Goal: Information Seeking & Learning: Learn about a topic

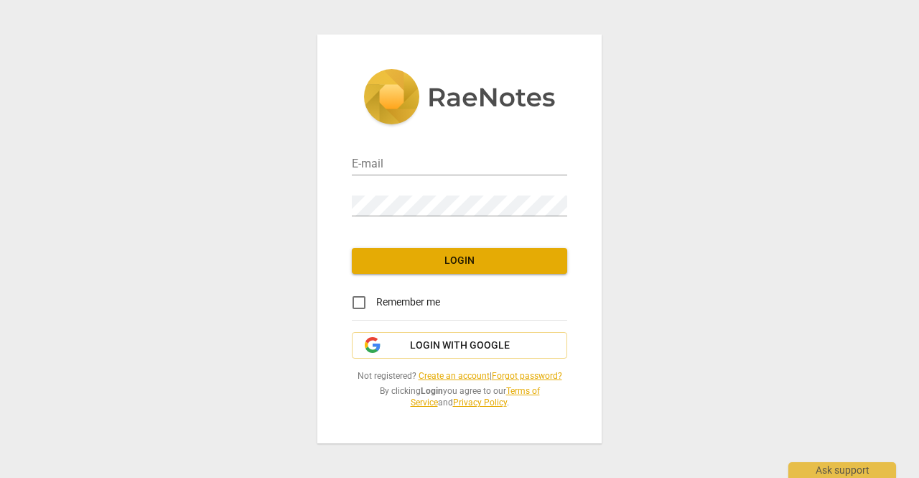
type input "[EMAIL_ADDRESS][DOMAIN_NAME]"
click at [447, 259] on span "Login" at bounding box center [459, 261] width 193 height 14
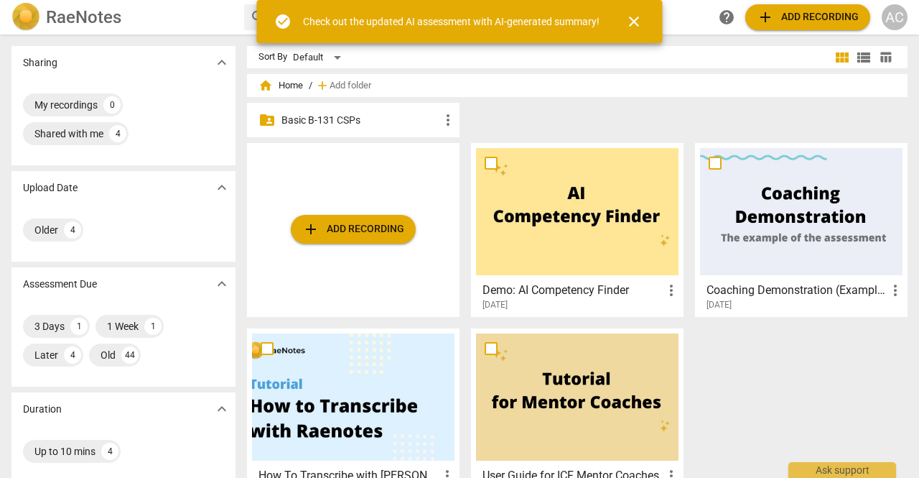
click at [343, 117] on p "Basic B-131 CSPs" at bounding box center [361, 120] width 158 height 15
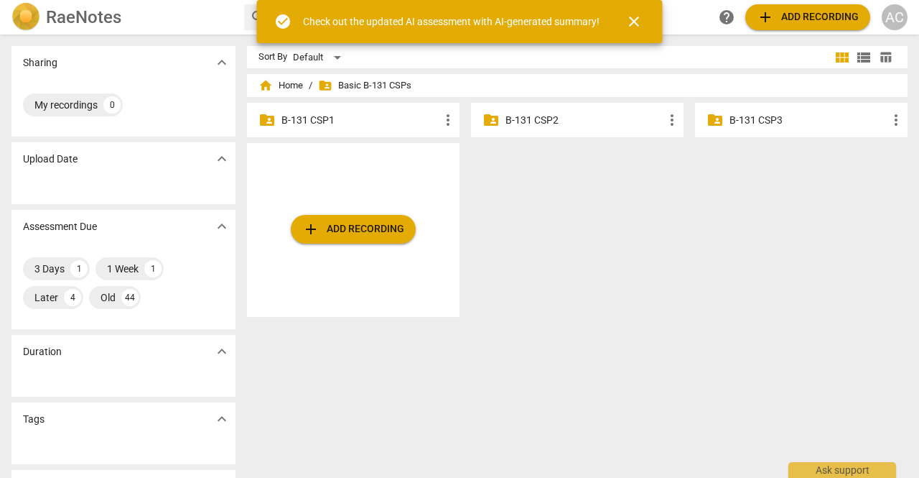
click at [537, 119] on p "B-131 CSP2" at bounding box center [585, 120] width 158 height 15
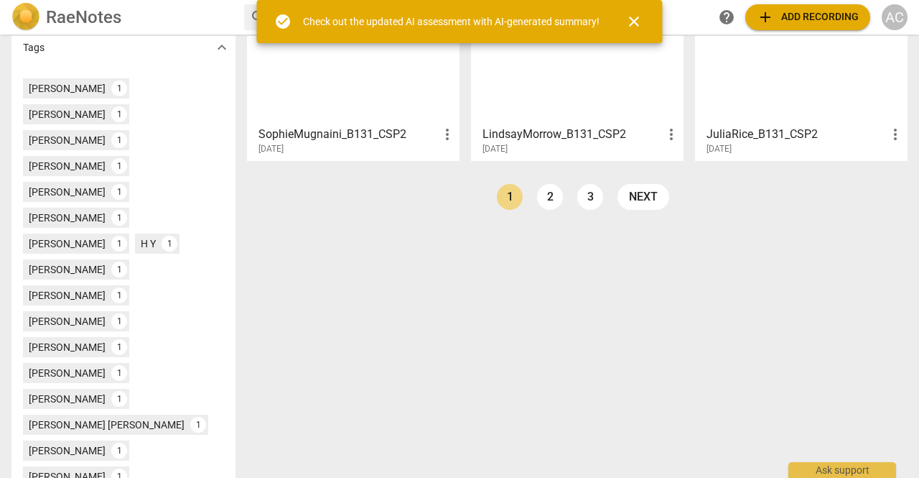
scroll to position [490, 0]
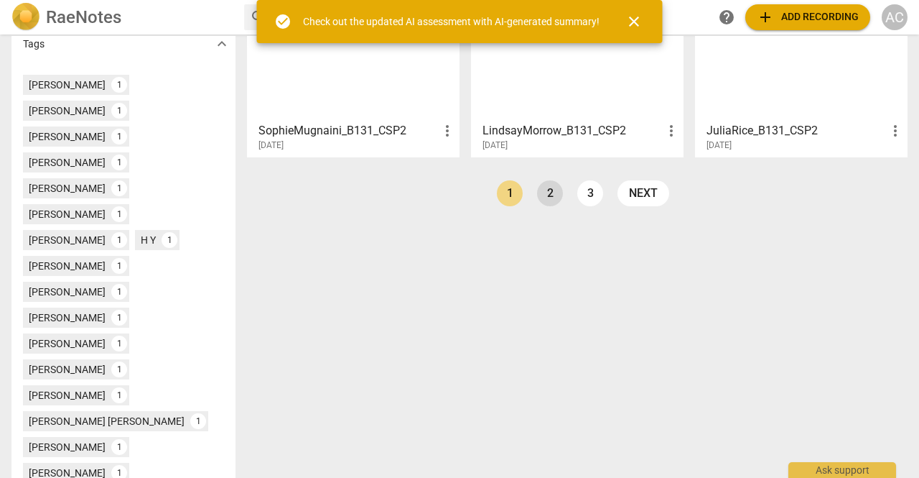
click at [546, 193] on link "2" at bounding box center [550, 193] width 26 height 26
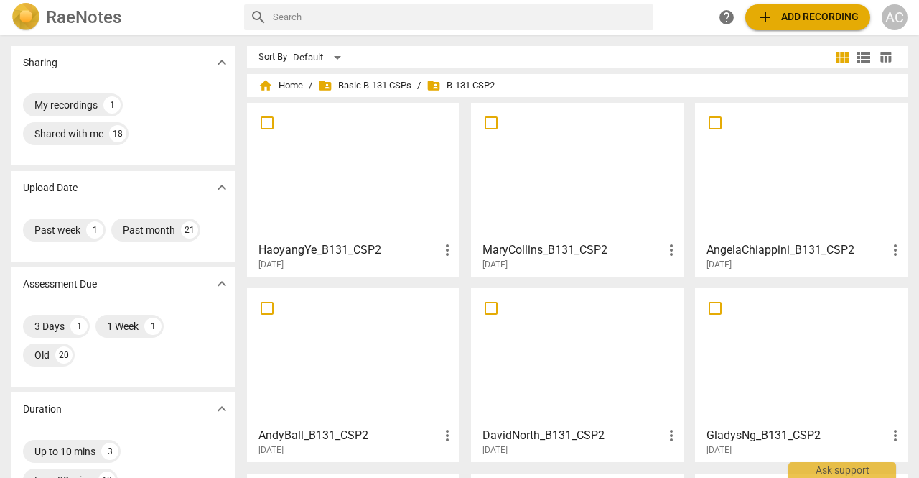
click at [796, 167] on div at bounding box center [801, 171] width 203 height 127
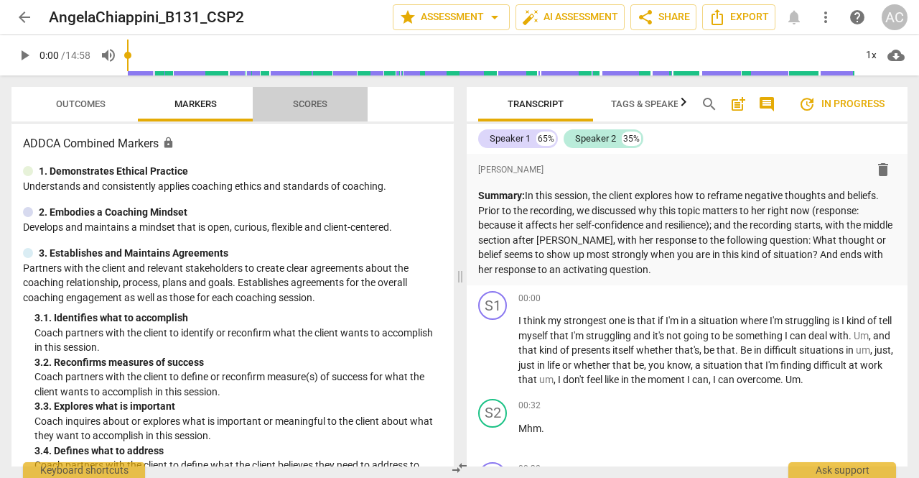
click at [316, 97] on span "Scores" at bounding box center [310, 104] width 69 height 19
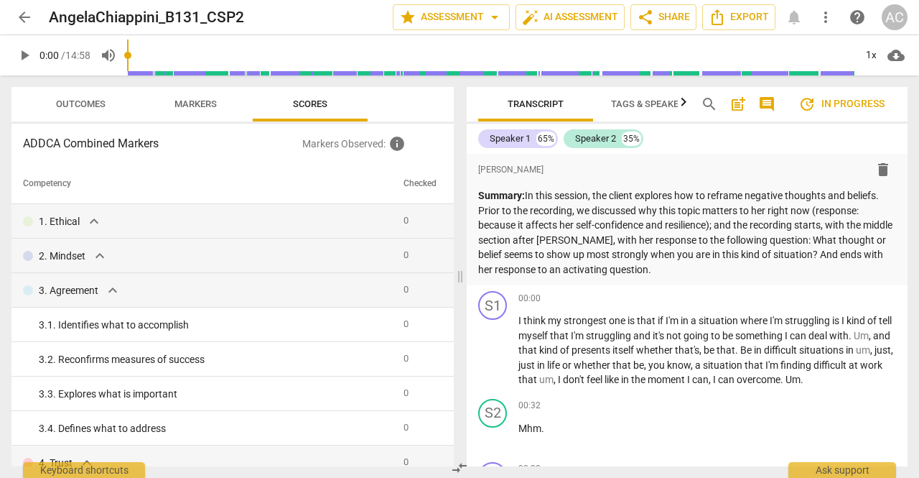
click at [101, 104] on span "Outcomes" at bounding box center [81, 103] width 50 height 11
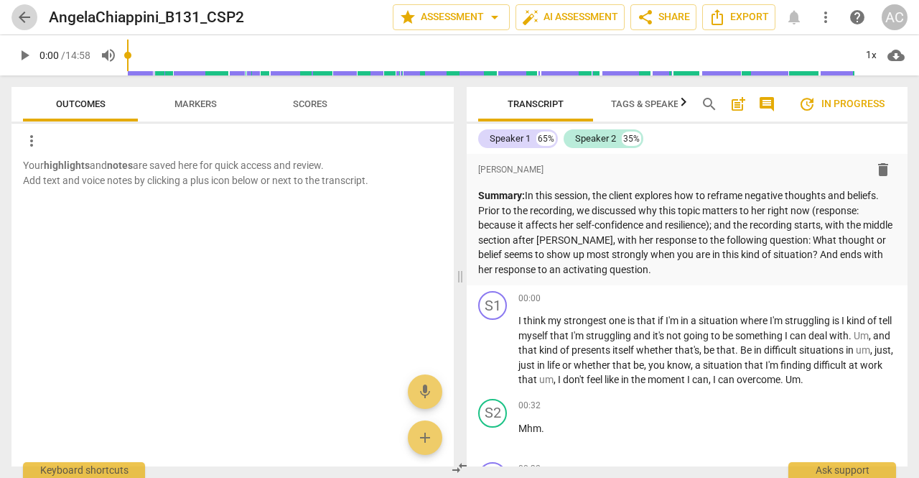
click at [19, 19] on span "arrow_back" at bounding box center [24, 17] width 17 height 17
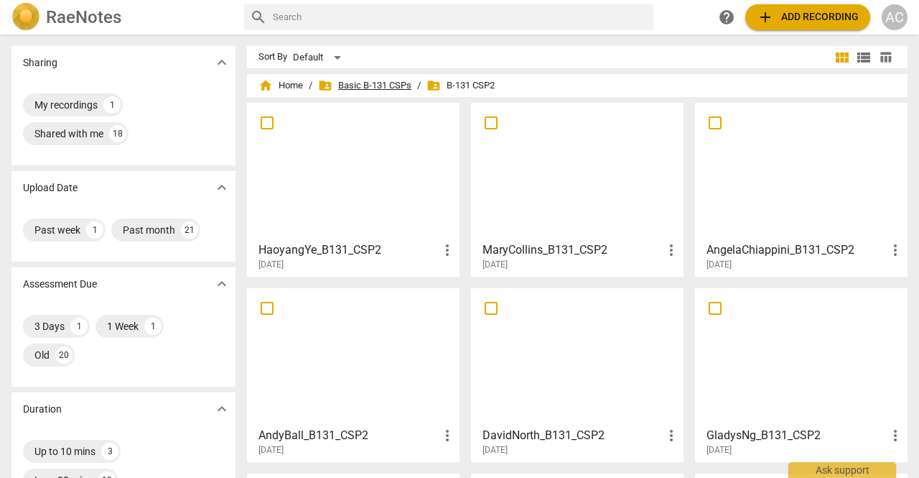
click at [384, 81] on span "folder_shared Basic B-131 CSPs" at bounding box center [364, 85] width 93 height 14
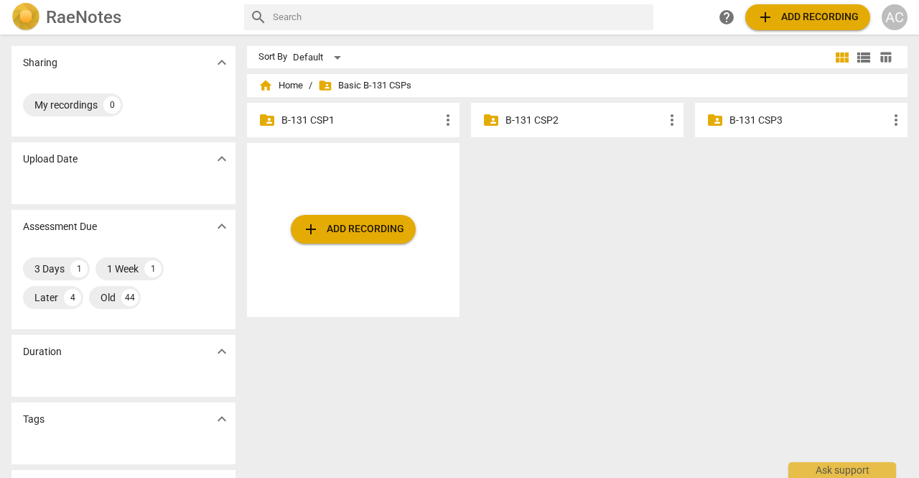
click at [764, 122] on p "B-131 CSP3" at bounding box center [809, 120] width 158 height 15
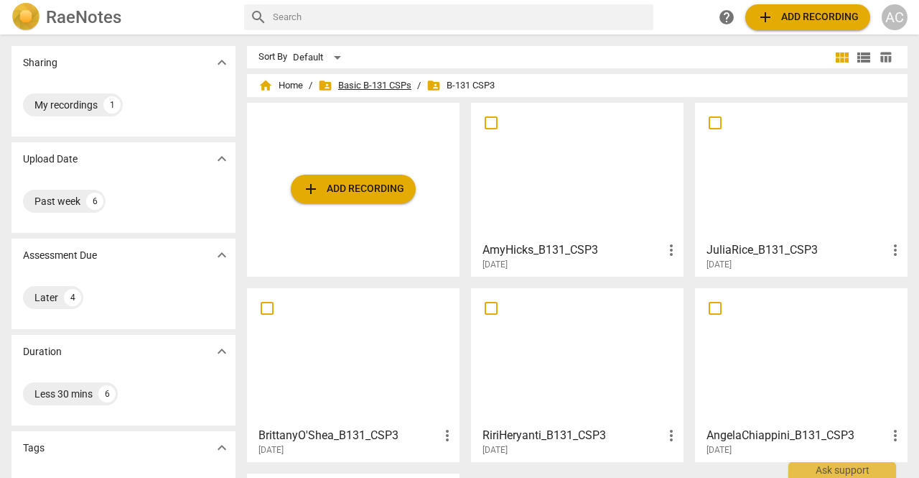
click at [391, 84] on span "folder_shared Basic B-131 CSPs" at bounding box center [364, 85] width 93 height 14
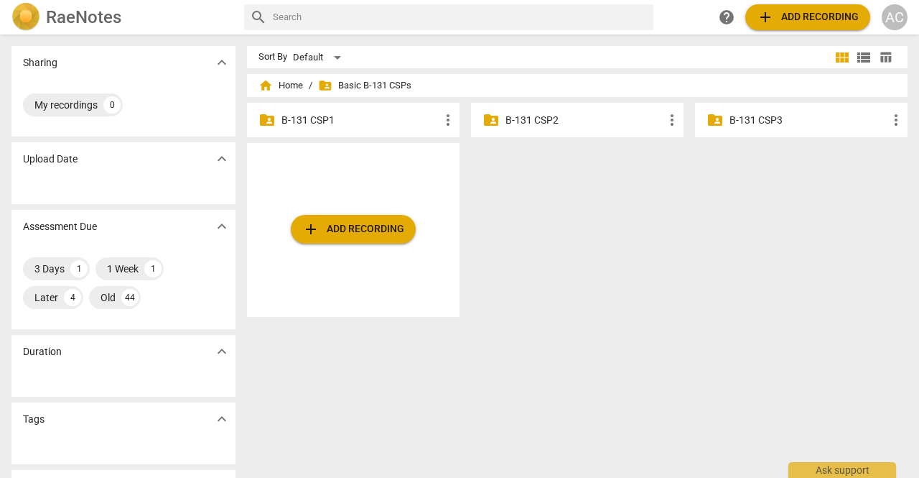
click at [753, 121] on p "B-131 CSP3" at bounding box center [809, 120] width 158 height 15
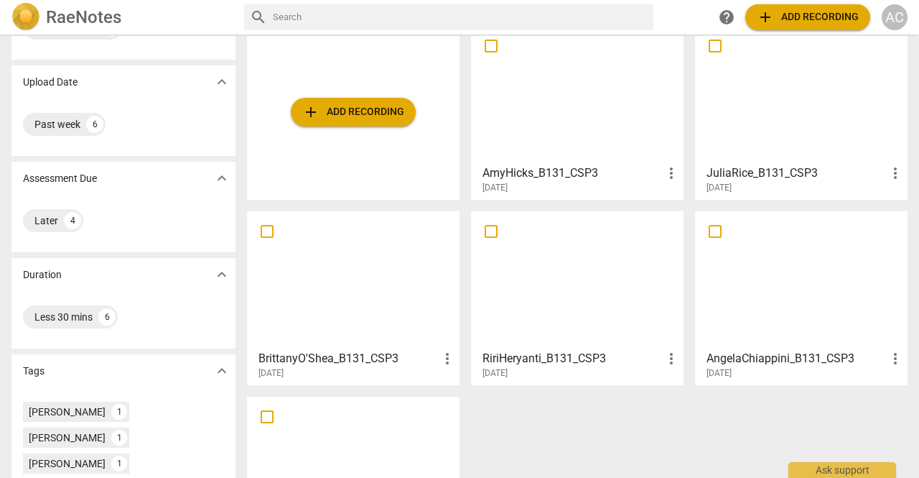
scroll to position [76, 0]
click at [782, 116] on div at bounding box center [801, 95] width 203 height 127
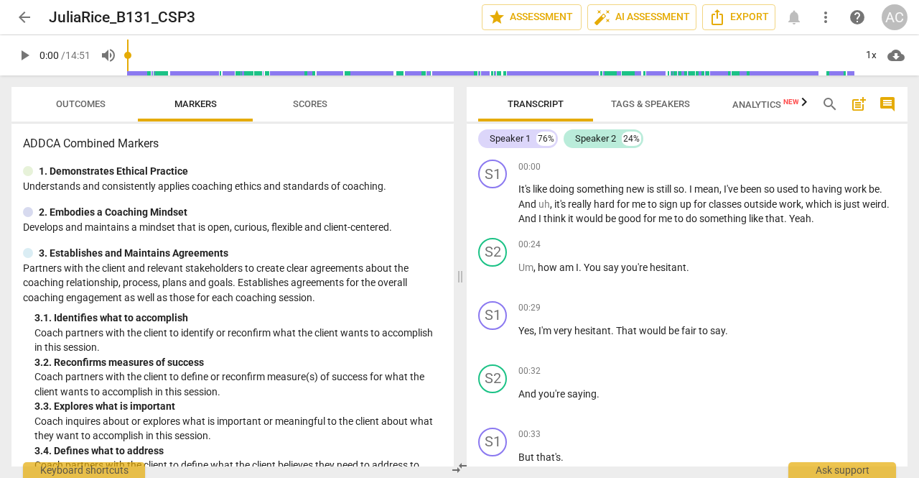
click at [33, 18] on span "arrow_back" at bounding box center [24, 17] width 26 height 17
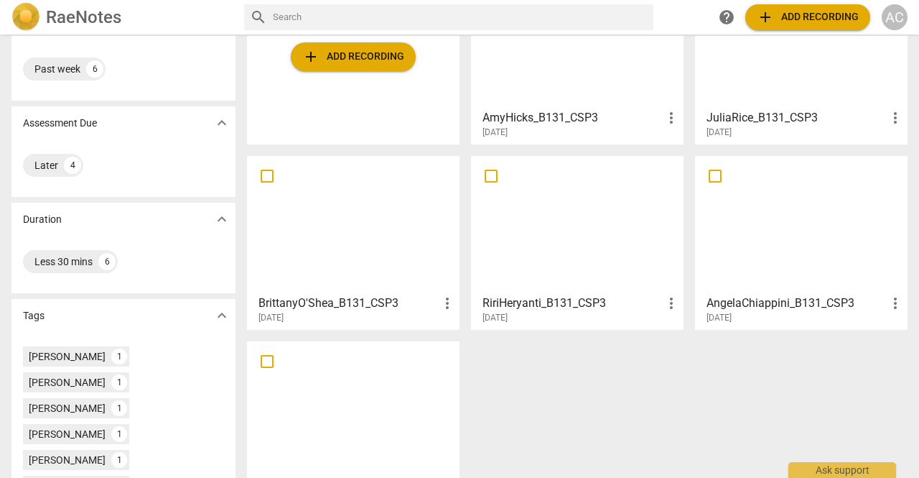
scroll to position [154, 0]
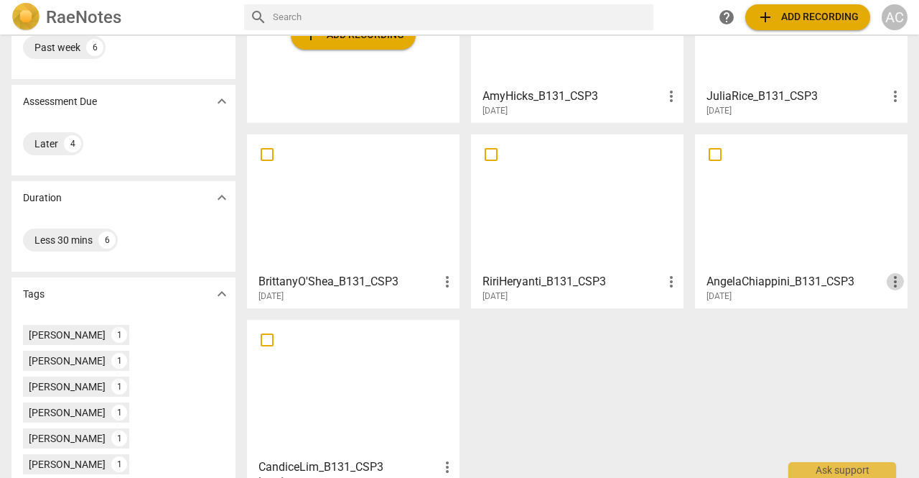
click at [887, 278] on span "more_vert" at bounding box center [895, 281] width 17 height 17
click at [767, 233] on div at bounding box center [459, 239] width 919 height 478
click at [767, 233] on div at bounding box center [801, 202] width 203 height 127
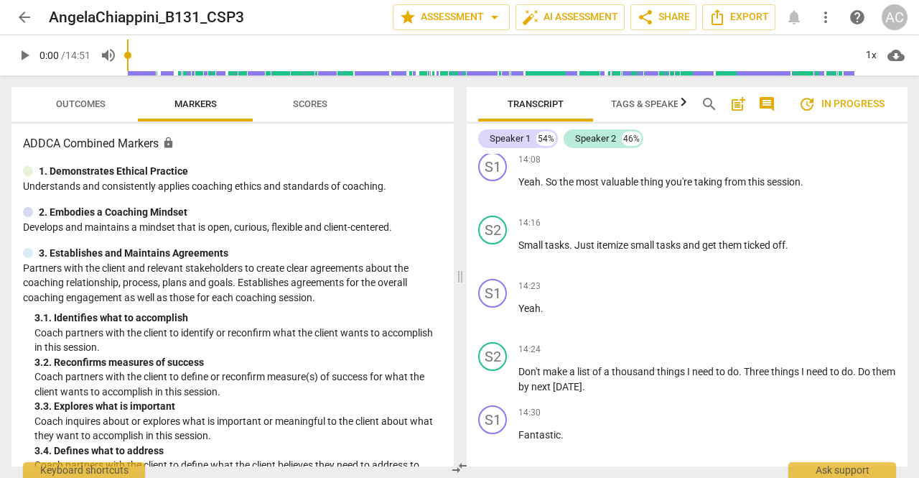
scroll to position [7078, 0]
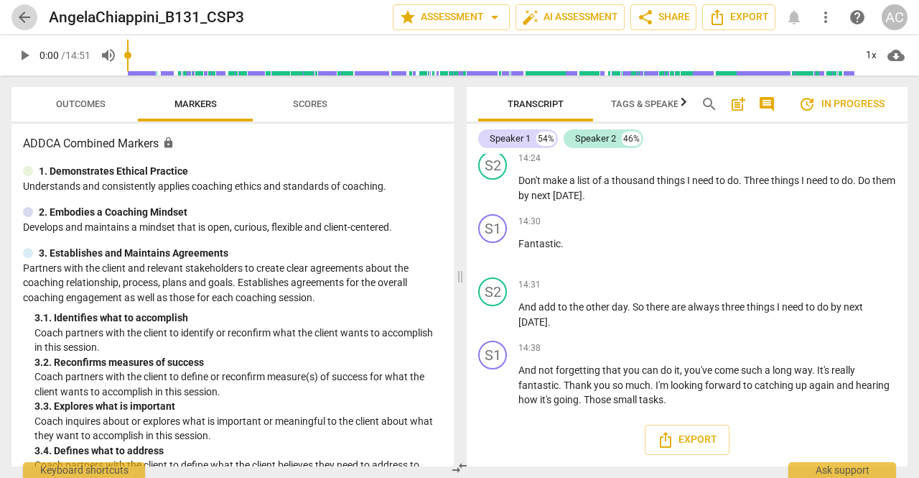
click at [19, 14] on span "arrow_back" at bounding box center [24, 17] width 17 height 17
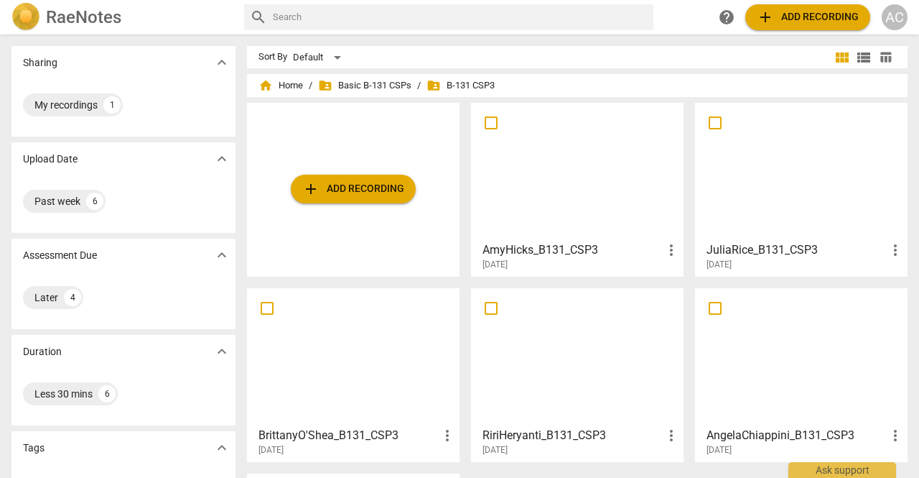
click at [560, 176] on div at bounding box center [577, 171] width 203 height 127
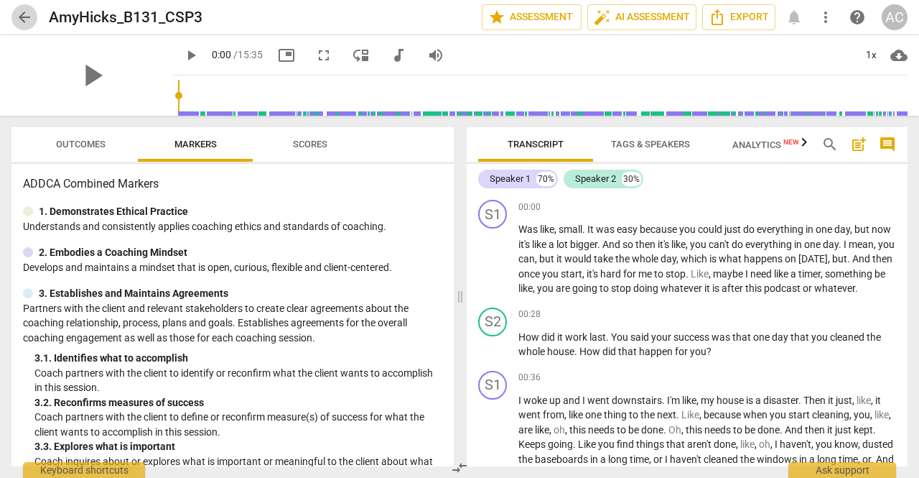
click at [29, 22] on span "arrow_back" at bounding box center [24, 17] width 17 height 17
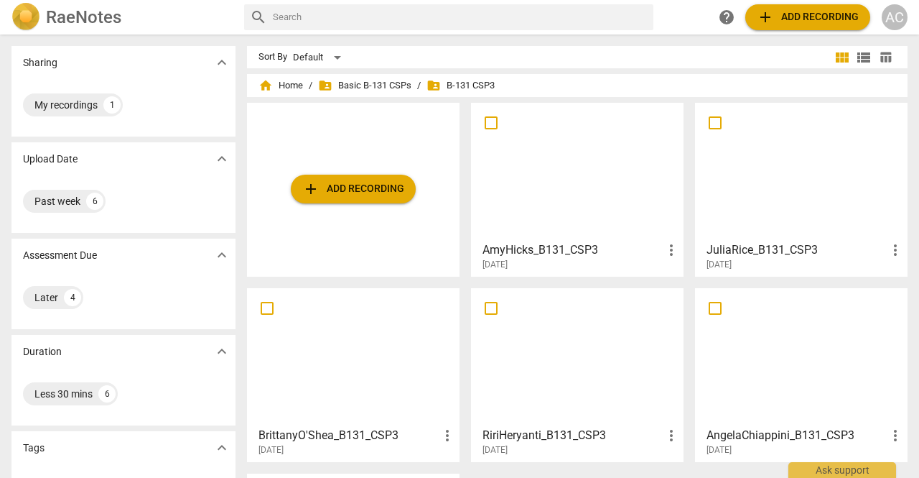
click at [338, 373] on div at bounding box center [353, 356] width 203 height 127
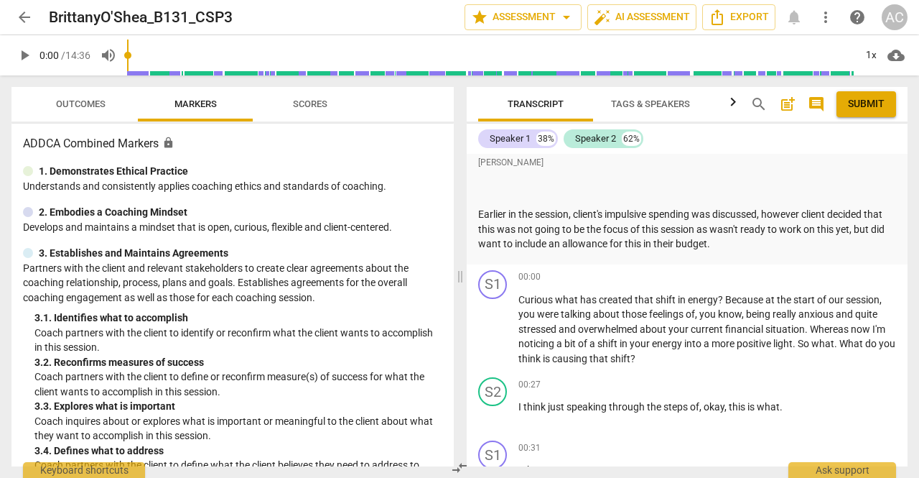
scroll to position [117, 0]
click at [24, 17] on span "arrow_back" at bounding box center [24, 17] width 17 height 17
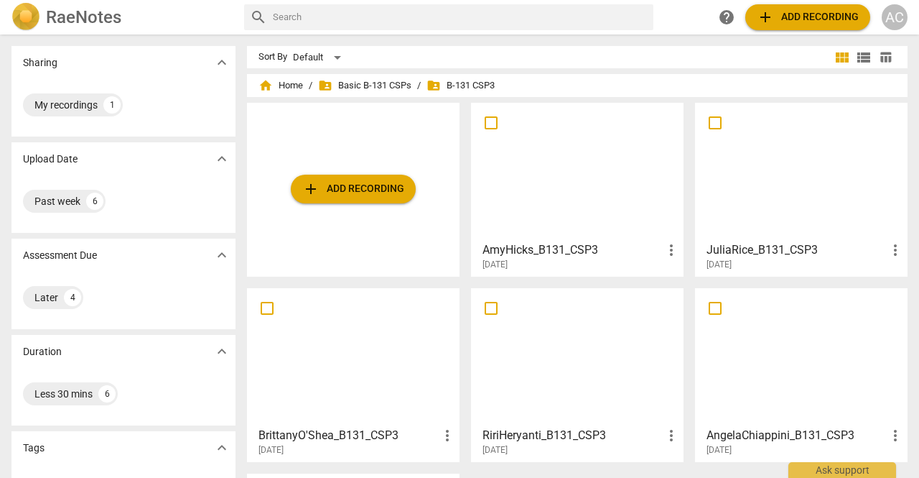
click at [547, 401] on div at bounding box center [577, 356] width 203 height 127
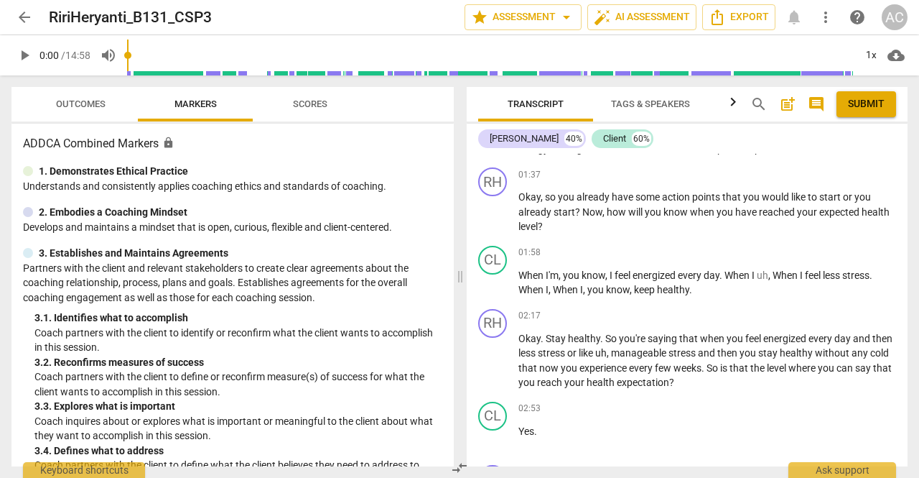
scroll to position [379, 0]
click at [31, 18] on span "arrow_back" at bounding box center [24, 17] width 17 height 17
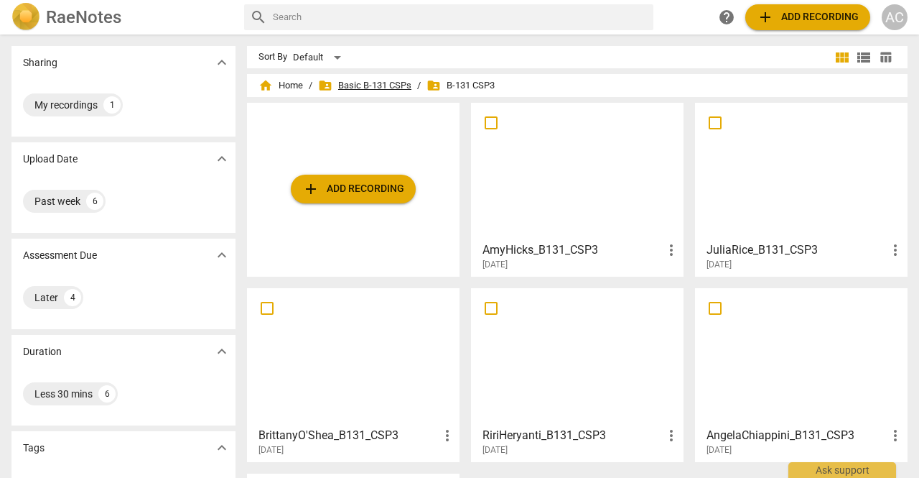
click at [373, 85] on span "folder_shared Basic B-131 CSPs" at bounding box center [364, 85] width 93 height 14
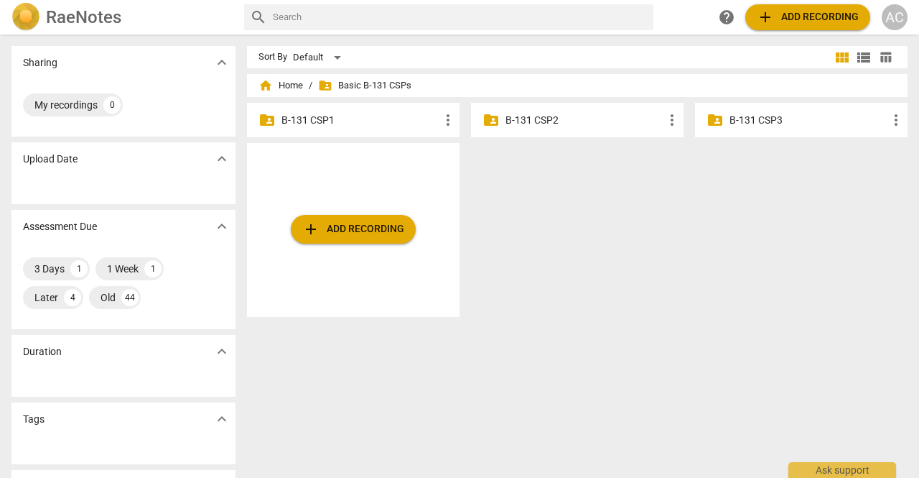
click at [540, 121] on p "B-131 CSP2" at bounding box center [585, 120] width 158 height 15
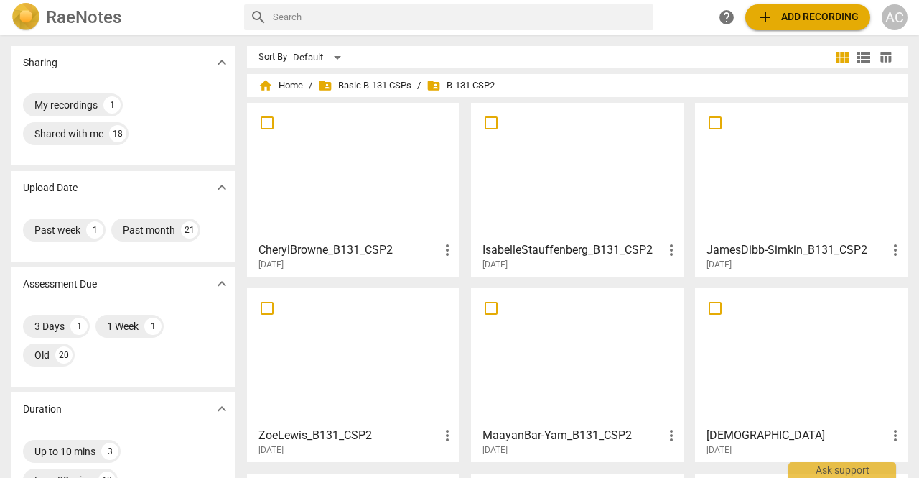
click at [776, 171] on div at bounding box center [801, 171] width 203 height 127
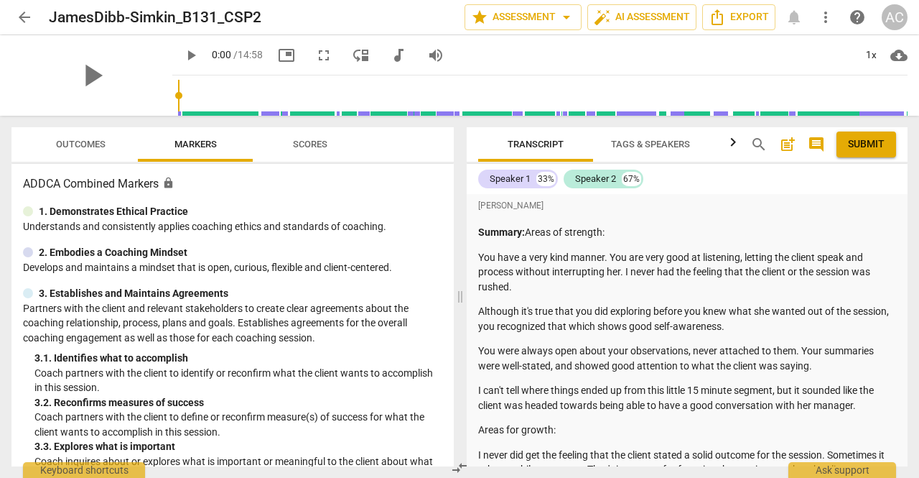
click at [29, 15] on span "arrow_back" at bounding box center [24, 17] width 17 height 17
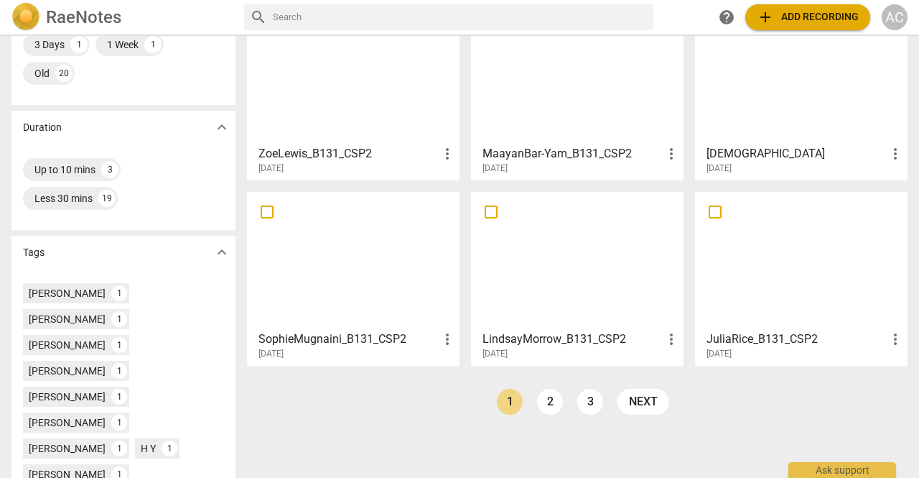
scroll to position [215, 0]
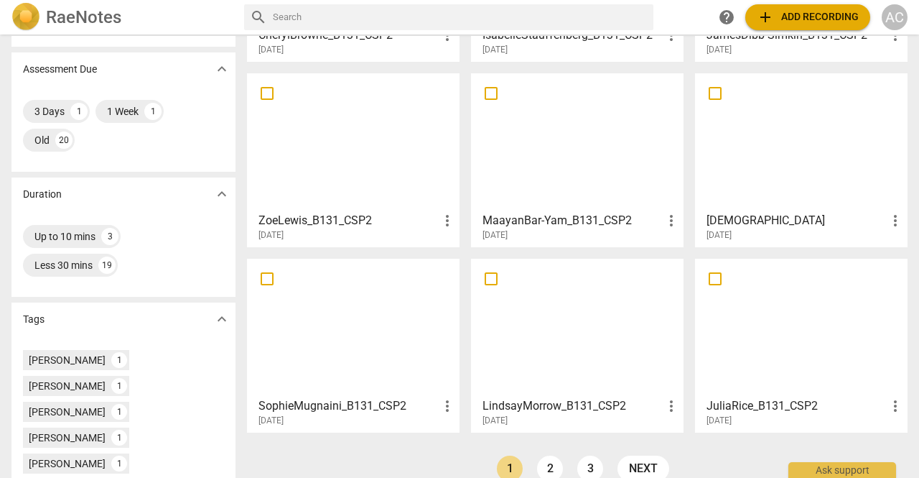
click at [351, 343] on div at bounding box center [353, 327] width 203 height 127
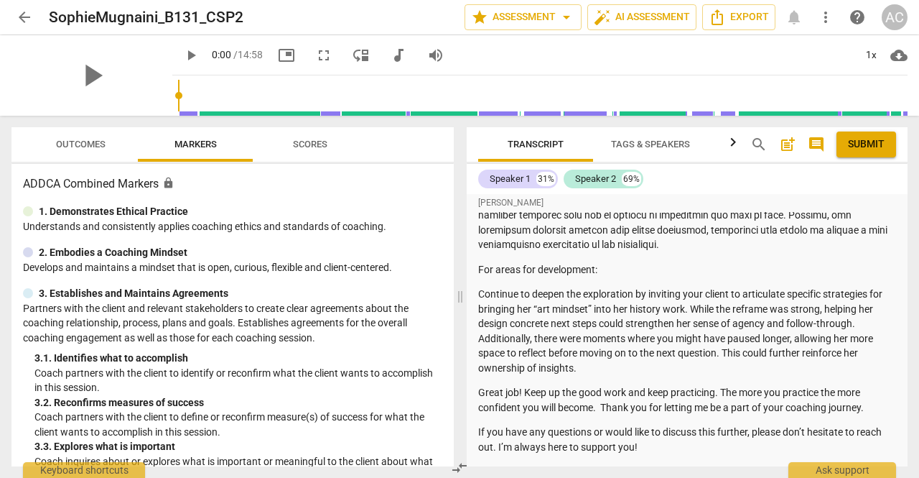
scroll to position [592, 0]
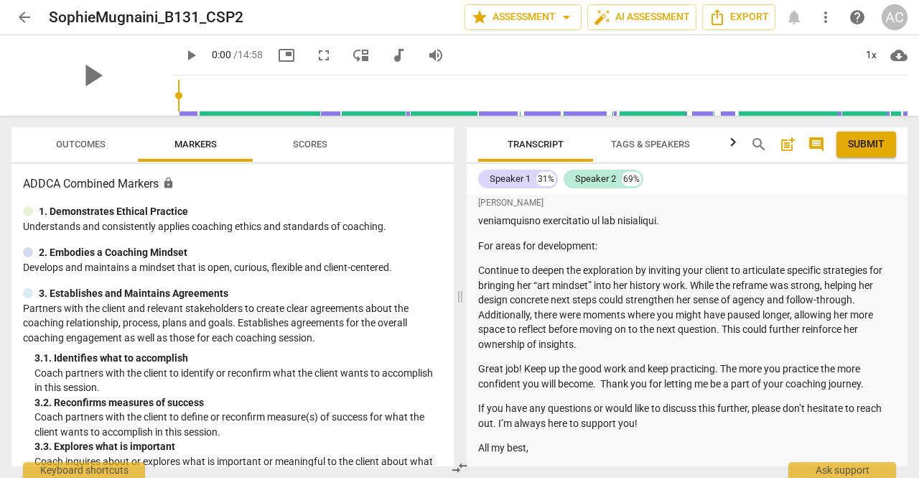
click at [319, 141] on span "Scores" at bounding box center [310, 144] width 34 height 11
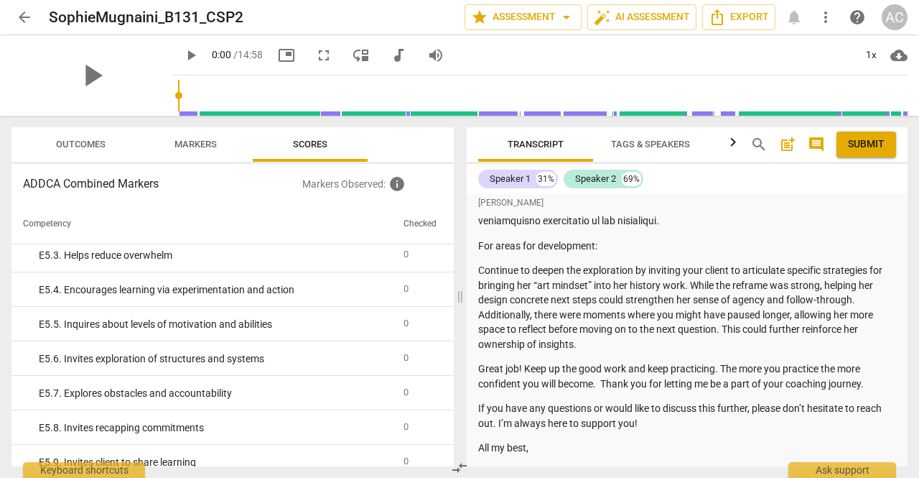
scroll to position [2992, 0]
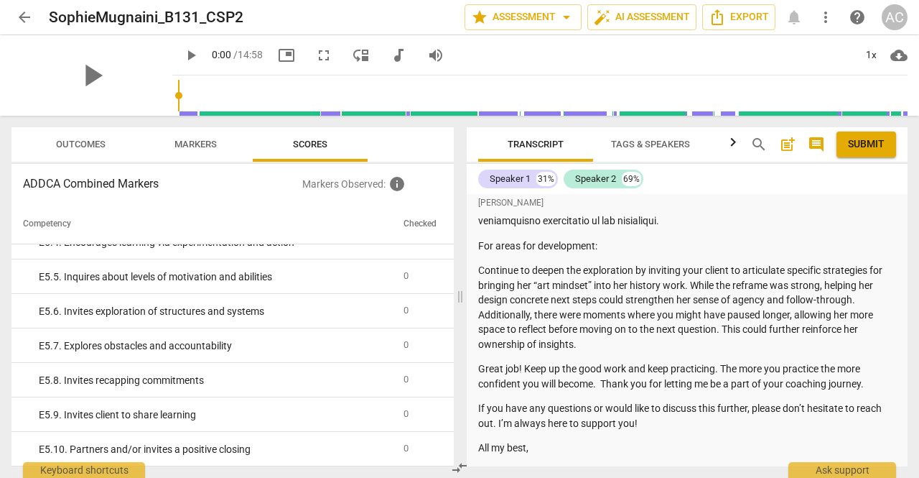
click at [22, 15] on span "arrow_back" at bounding box center [24, 17] width 17 height 17
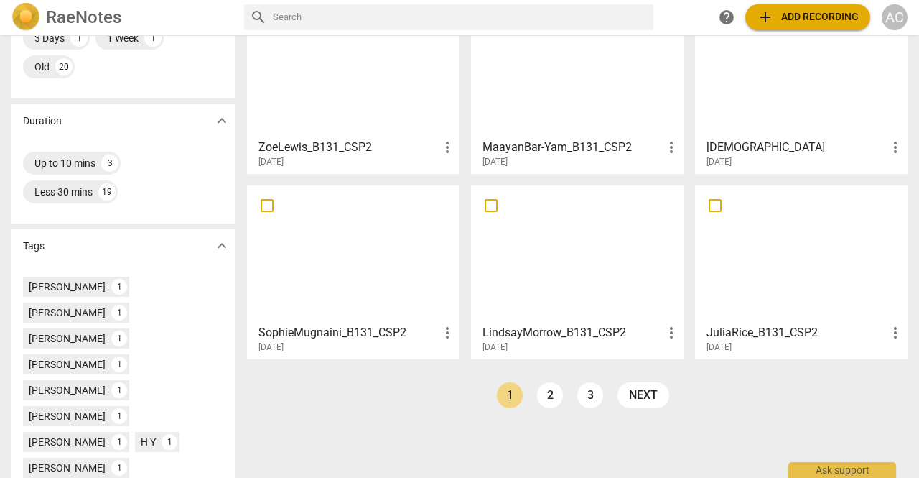
scroll to position [312, 0]
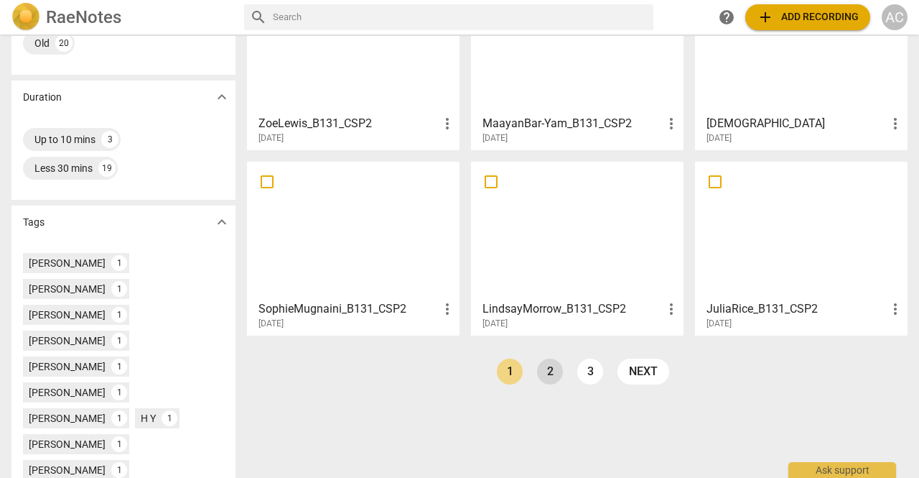
click at [547, 370] on link "2" at bounding box center [550, 371] width 26 height 26
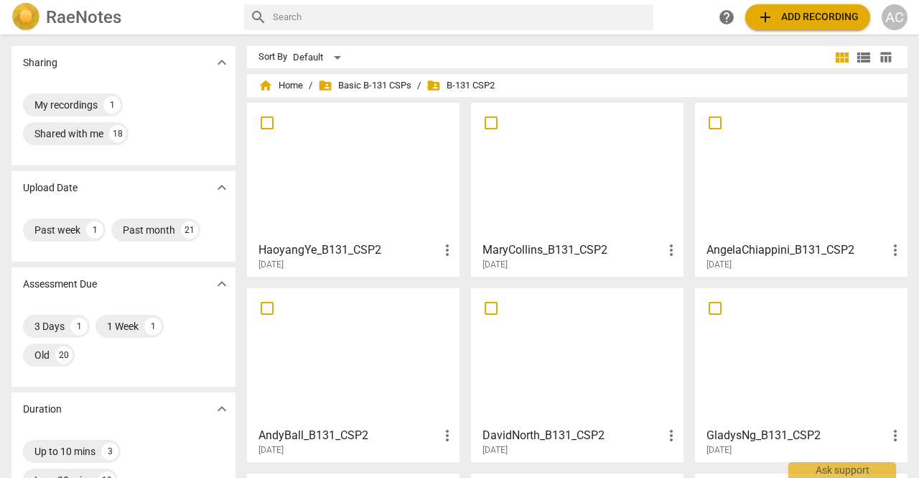
click at [784, 173] on div at bounding box center [801, 171] width 203 height 127
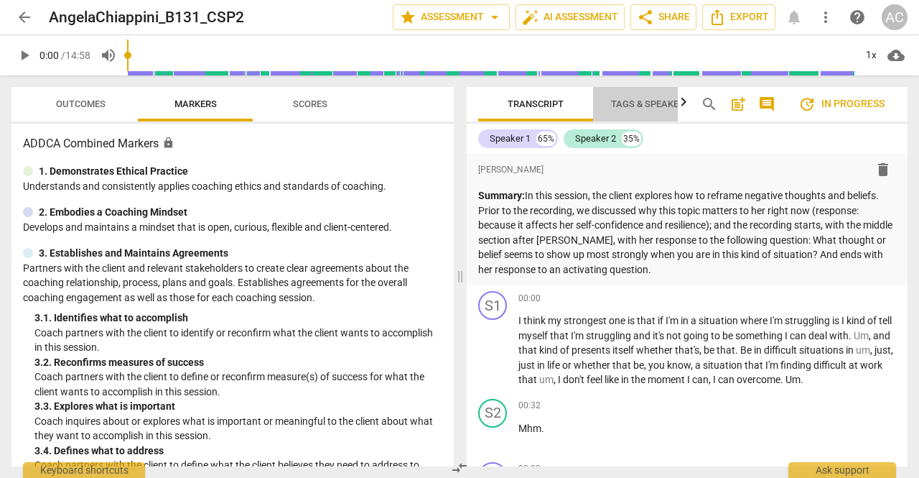
click at [642, 105] on span "Tags & Speakers" at bounding box center [650, 103] width 79 height 11
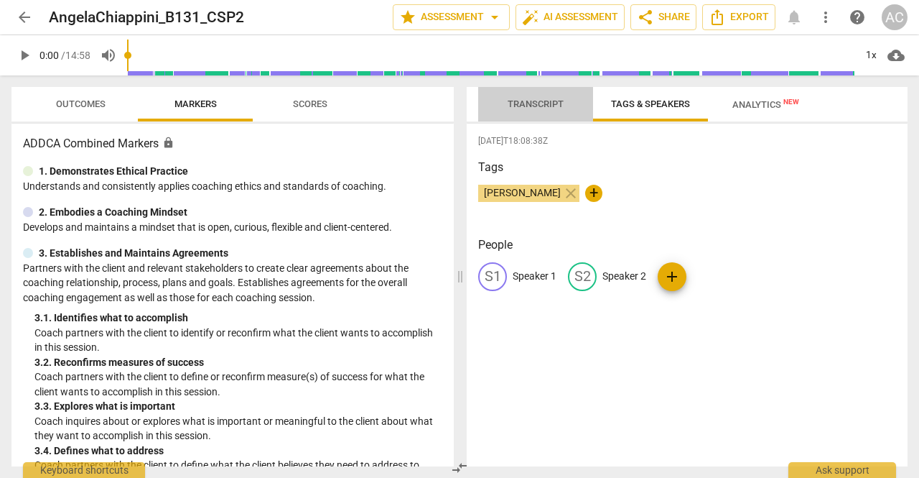
click at [530, 101] on span "Transcript" at bounding box center [536, 103] width 56 height 11
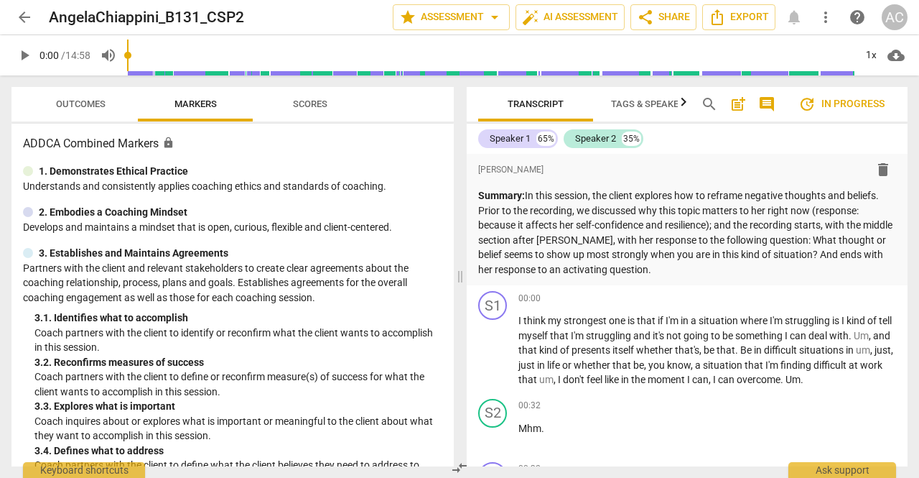
click at [632, 105] on span "Tags & Speakers" at bounding box center [650, 103] width 79 height 11
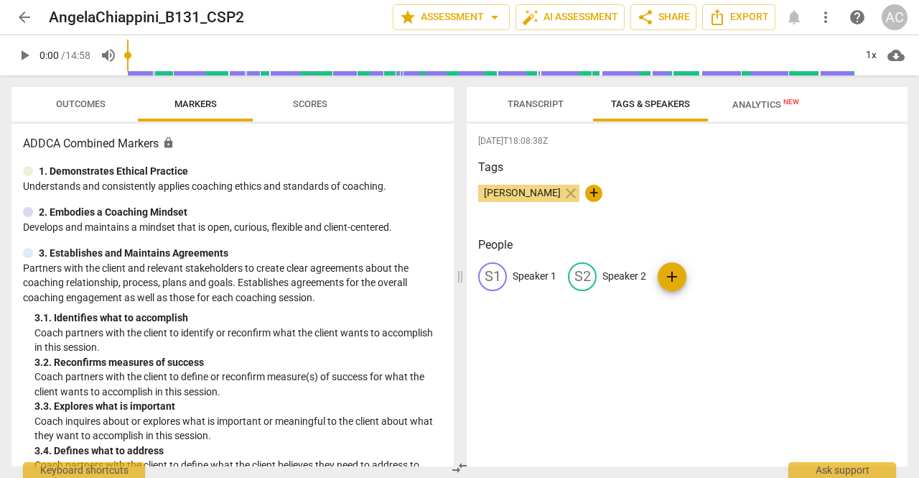
click at [496, 278] on div "S1" at bounding box center [492, 276] width 29 height 29
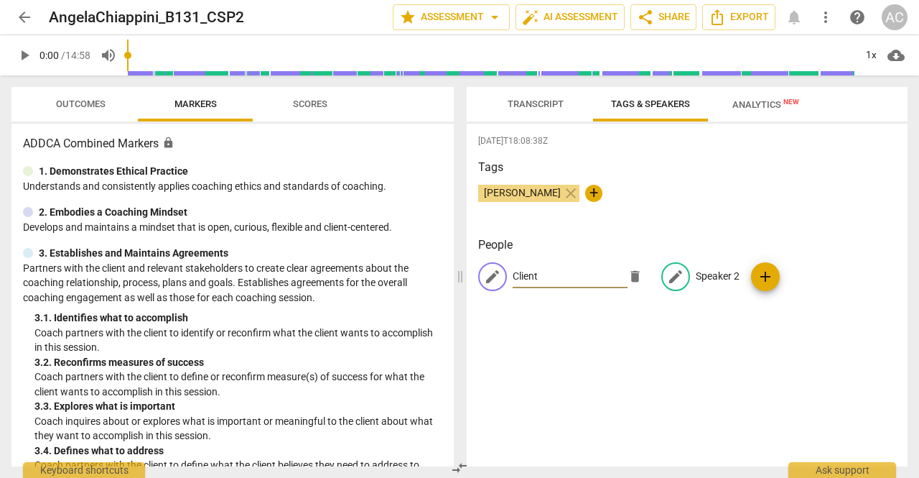
type input "Client"
click at [706, 274] on p "Speaker 2" at bounding box center [718, 276] width 44 height 15
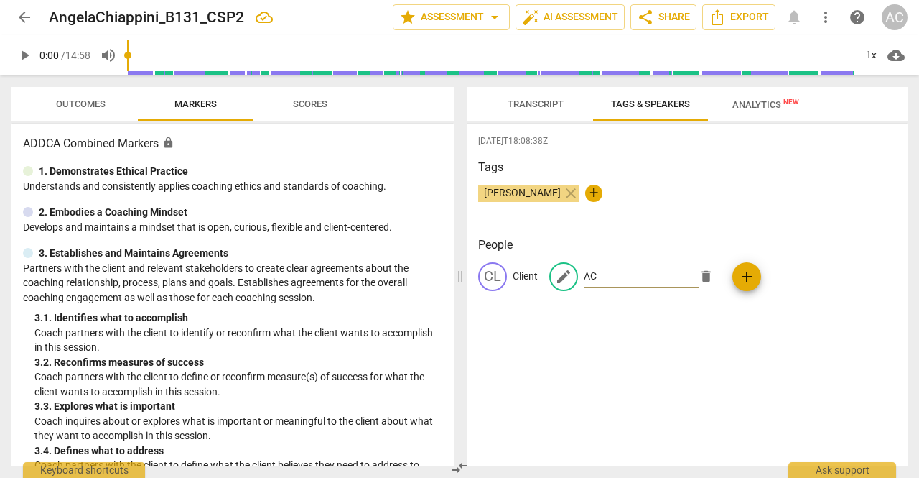
type input "AC"
click at [310, 107] on span "Scores" at bounding box center [310, 103] width 34 height 11
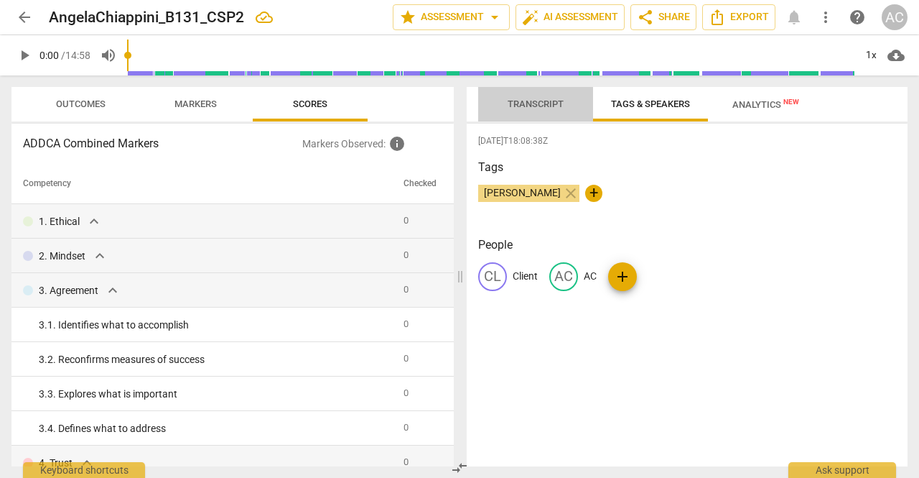
click at [546, 103] on span "Transcript" at bounding box center [536, 103] width 56 height 11
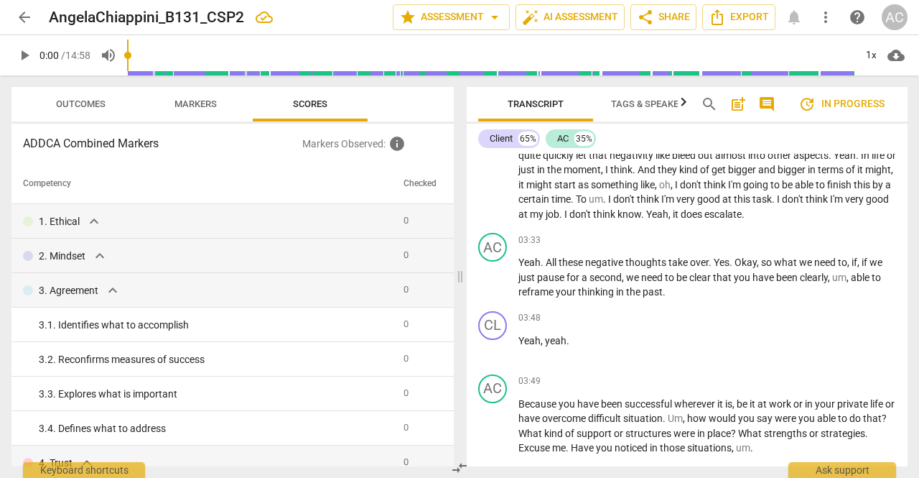
scroll to position [1249, 0]
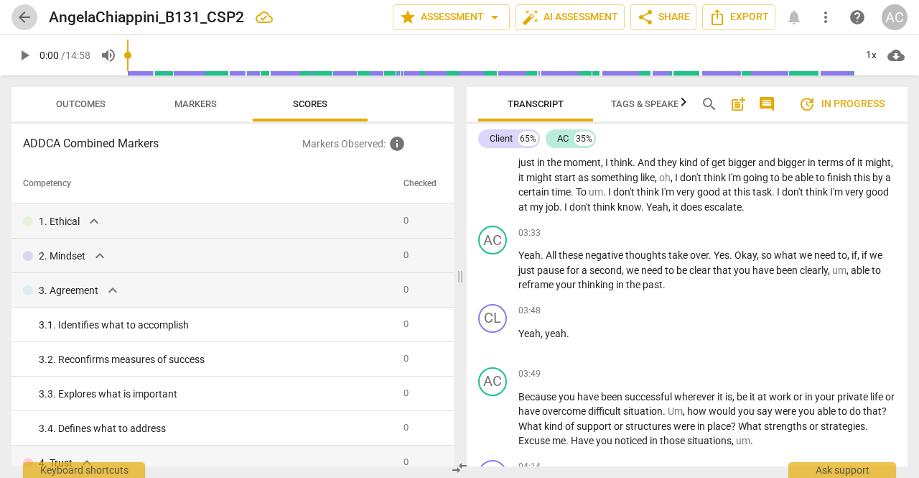
click at [24, 17] on span "arrow_back" at bounding box center [24, 17] width 17 height 17
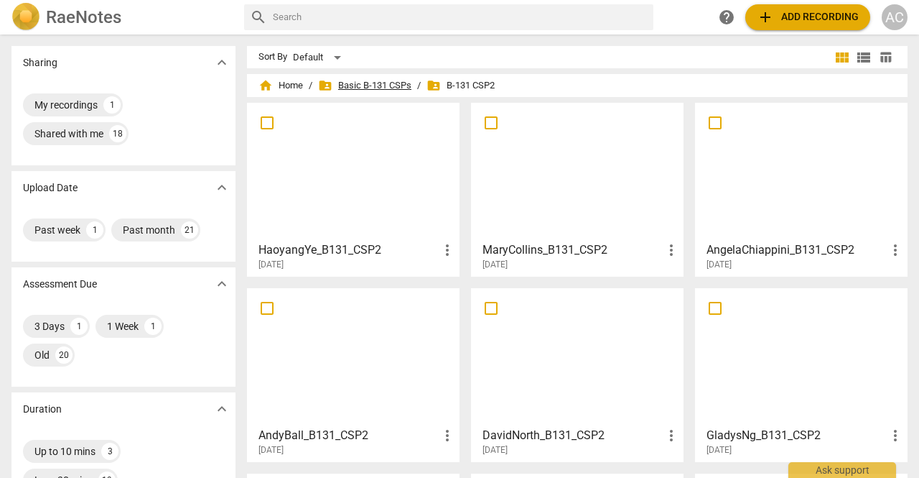
click at [388, 83] on span "folder_shared Basic B-131 CSPs" at bounding box center [364, 85] width 93 height 14
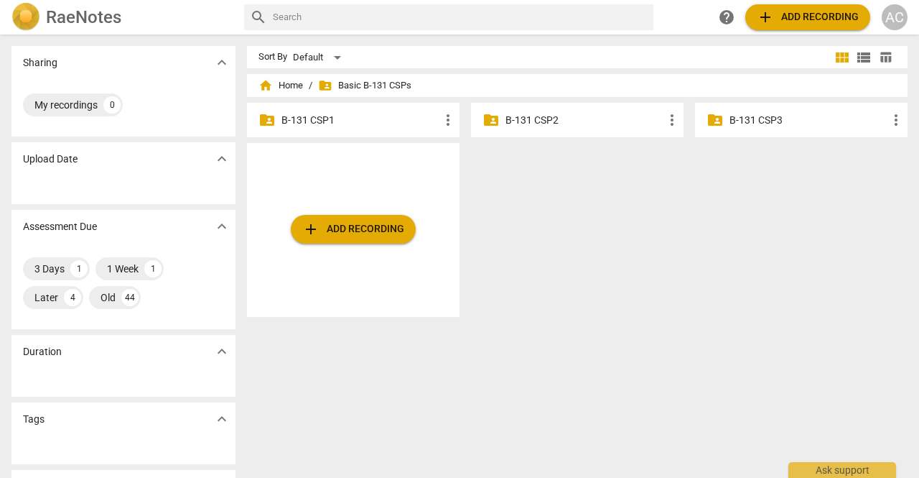
click at [747, 121] on p "B-131 CSP3" at bounding box center [809, 120] width 158 height 15
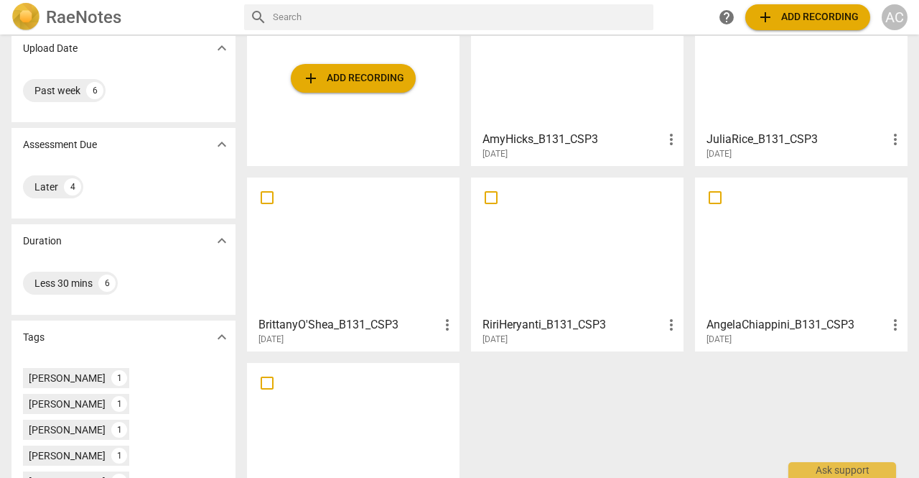
scroll to position [123, 0]
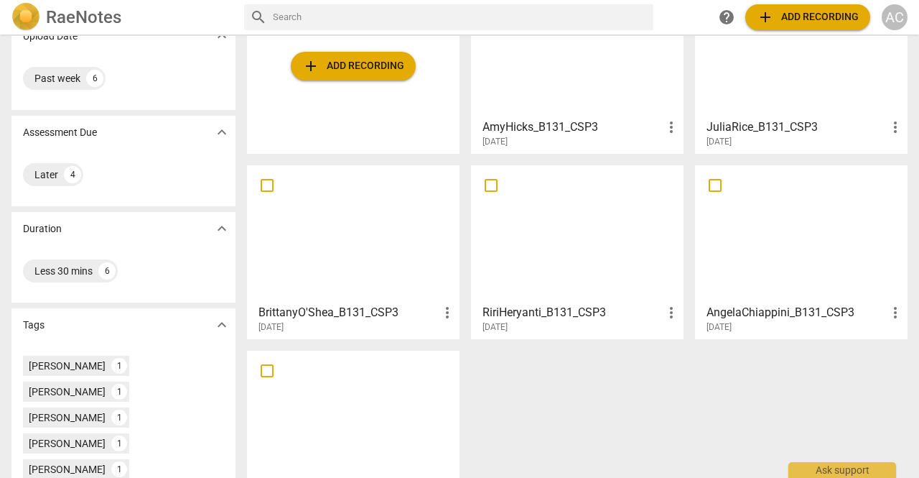
click at [777, 274] on div at bounding box center [801, 233] width 203 height 127
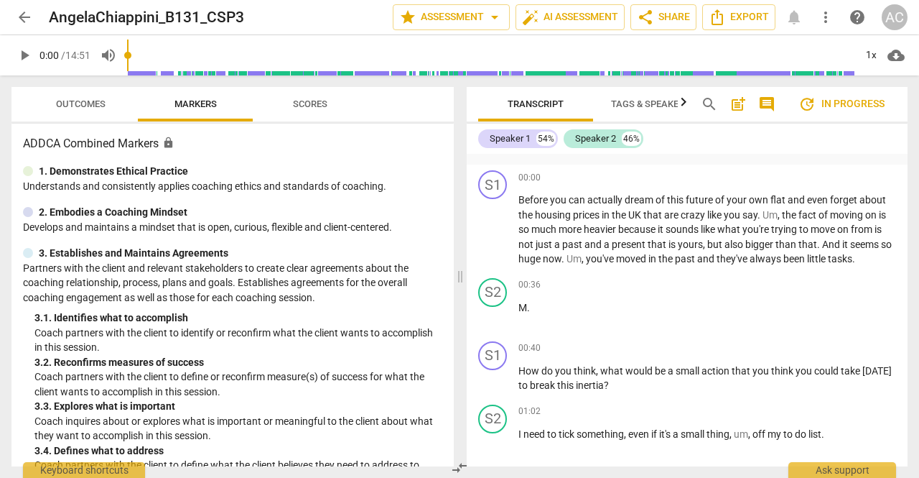
scroll to position [193, 0]
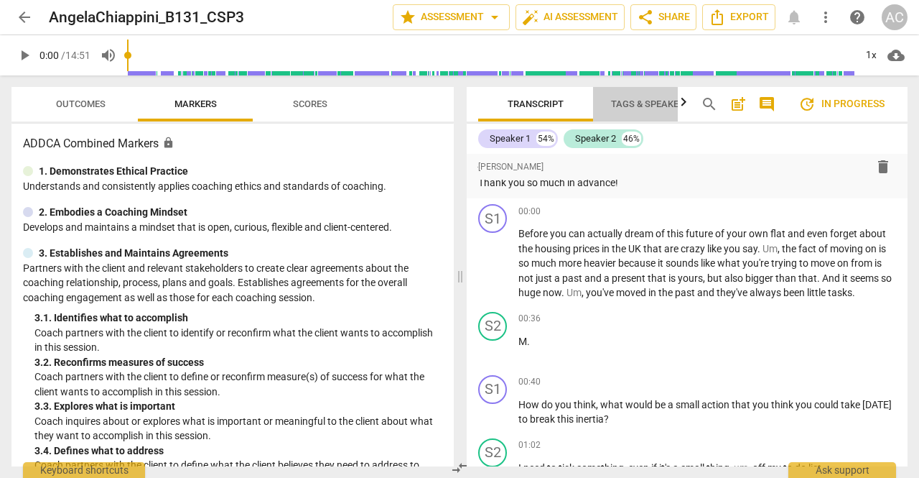
click at [636, 98] on span "Tags & Speakers" at bounding box center [650, 103] width 79 height 11
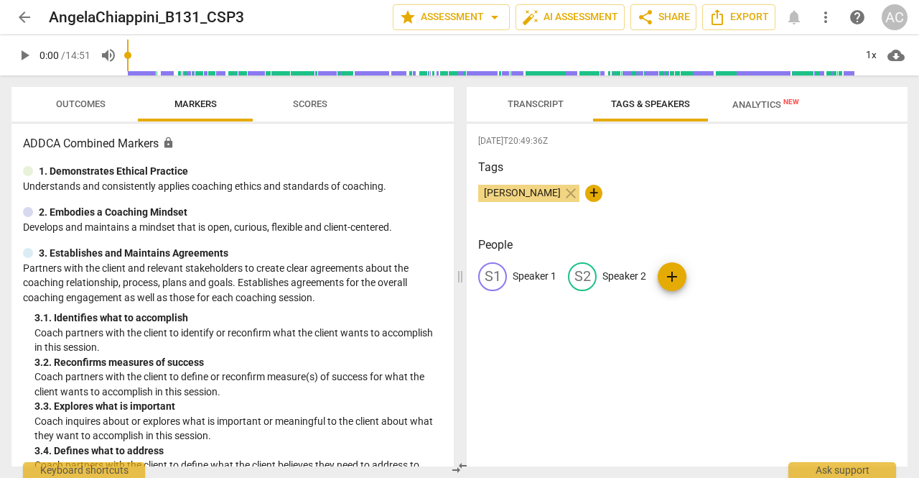
click at [524, 271] on p "Speaker 1" at bounding box center [535, 276] width 44 height 15
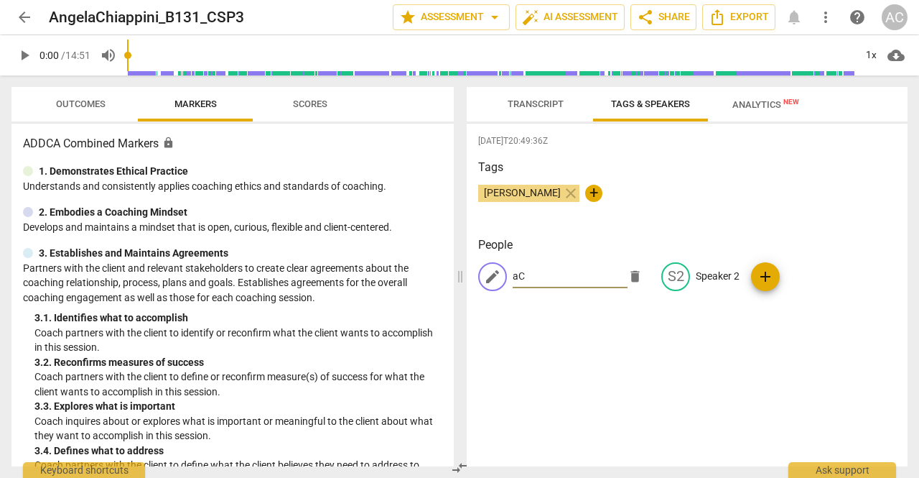
type input "a"
type input "AC"
click at [711, 276] on p "Speaker 2" at bounding box center [718, 276] width 44 height 15
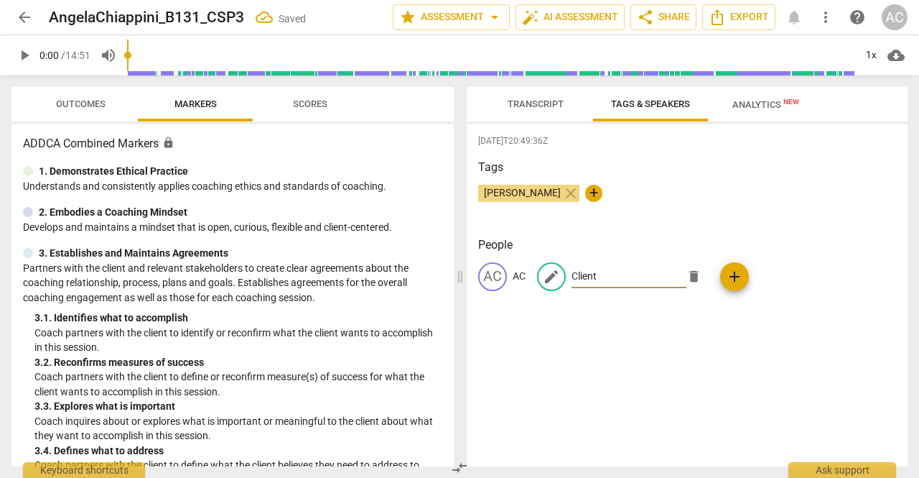
type input "Client"
click at [317, 103] on span "Scores" at bounding box center [310, 103] width 34 height 11
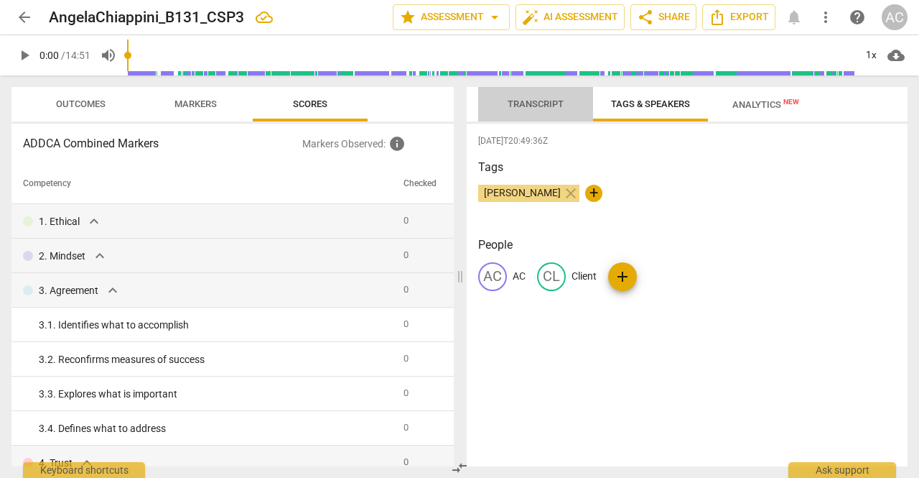
click at [532, 98] on span "Transcript" at bounding box center [536, 103] width 56 height 11
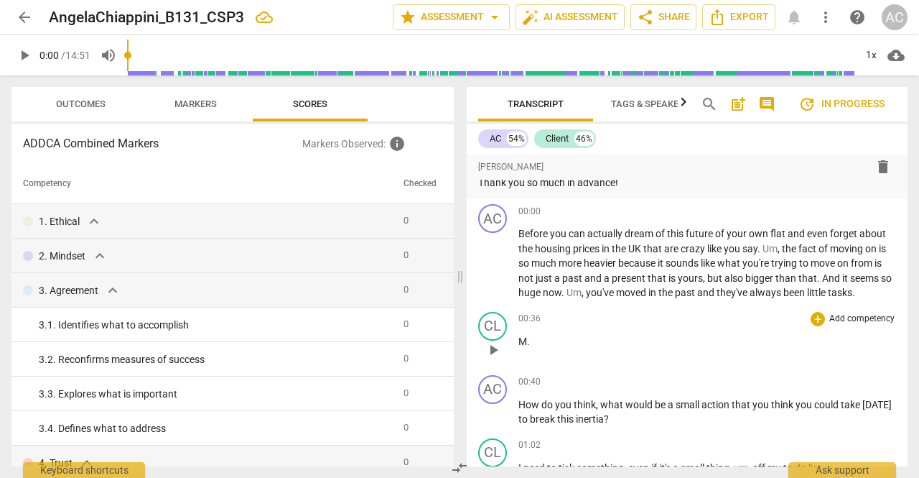
click at [535, 349] on p "M ." at bounding box center [708, 341] width 378 height 15
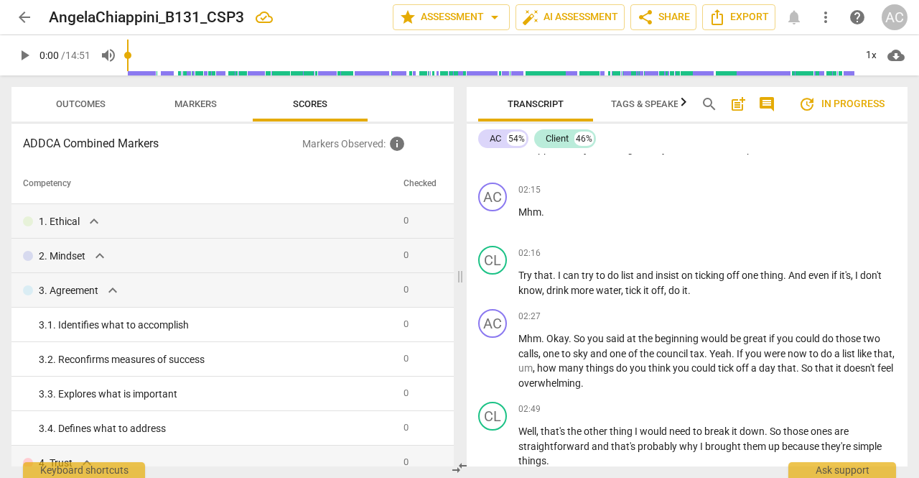
scroll to position [1411, 0]
click at [596, 281] on span "to" at bounding box center [601, 274] width 11 height 11
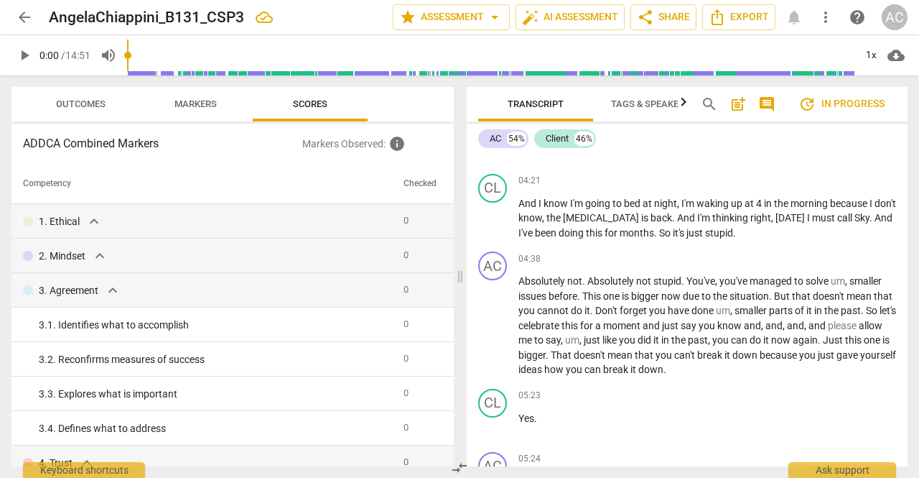
scroll to position [2504, 0]
